Goal: Task Accomplishment & Management: Use online tool/utility

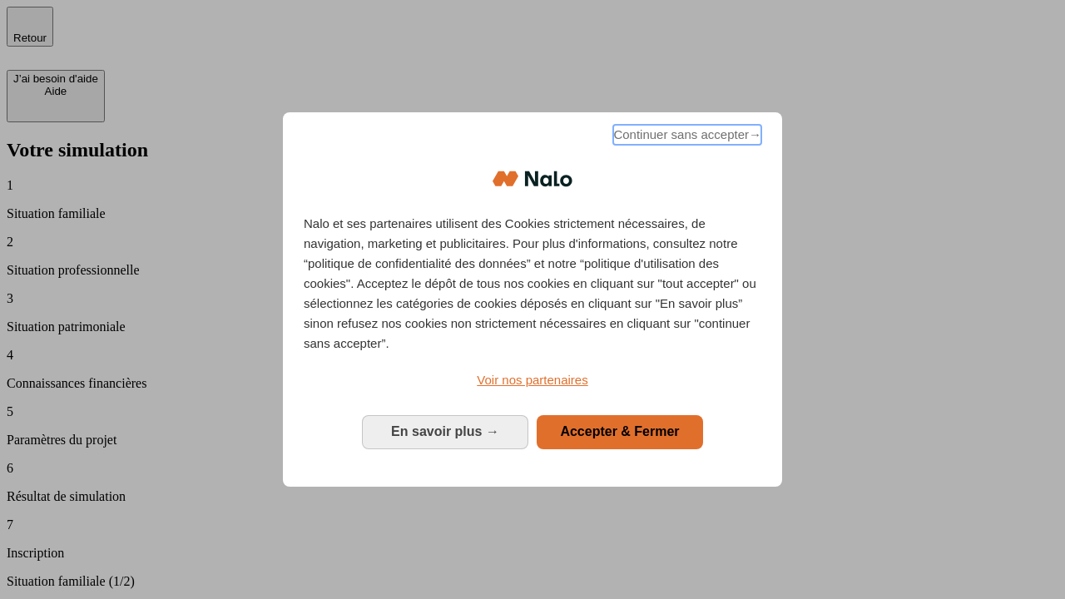
click at [686, 137] on span "Continuer sans accepter →" at bounding box center [687, 135] width 148 height 20
